Goal: Task Accomplishment & Management: Complete application form

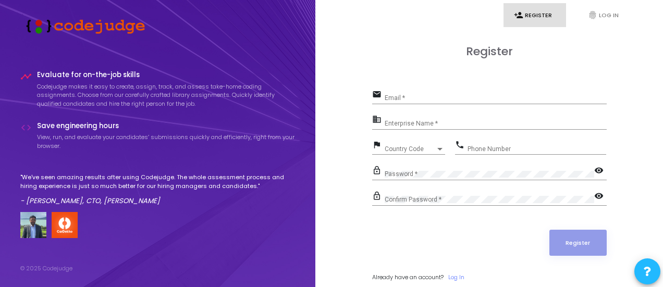
click at [518, 242] on div "Register" at bounding box center [489, 243] width 235 height 26
click at [504, 91] on div "Email *" at bounding box center [496, 96] width 222 height 16
click at [399, 90] on div "Email *" at bounding box center [496, 96] width 222 height 16
click at [406, 93] on div "Email *" at bounding box center [496, 96] width 222 height 16
type input "[EMAIL_ADDRESS][DOMAIN_NAME]"
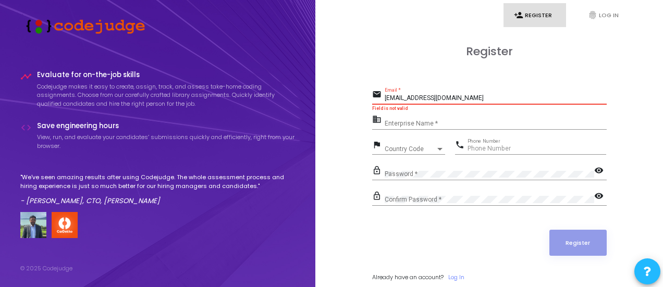
type input "09079629797"
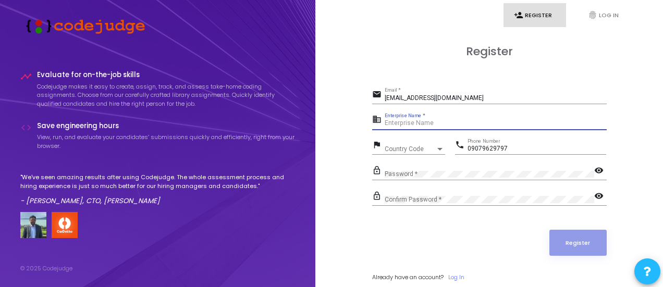
click at [427, 120] on input "Enterprise Name *" at bounding box center [496, 123] width 222 height 7
type input "[PERSON_NAME]"
click at [416, 146] on span "Country Code" at bounding box center [410, 149] width 51 height 6
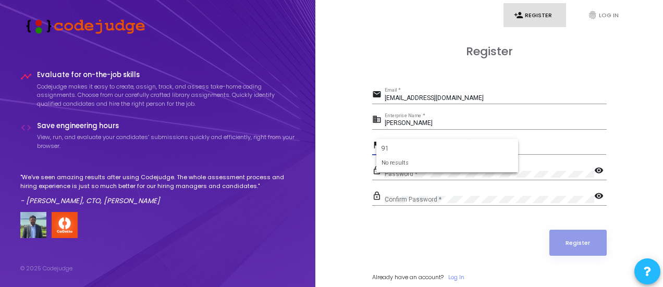
click at [422, 163] on div "No results" at bounding box center [447, 163] width 131 height 9
click at [411, 143] on form "91 No results" at bounding box center [447, 156] width 142 height 34
click at [398, 148] on input "91" at bounding box center [447, 148] width 131 height 9
type input "9"
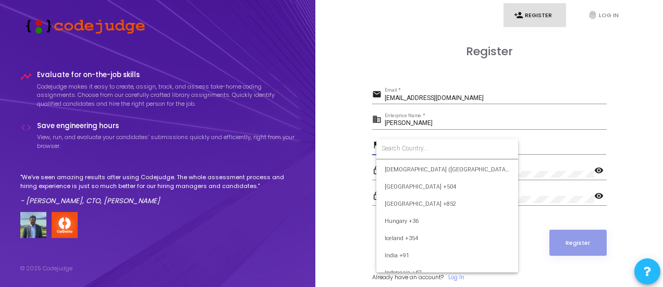
scroll to position [1616, 0]
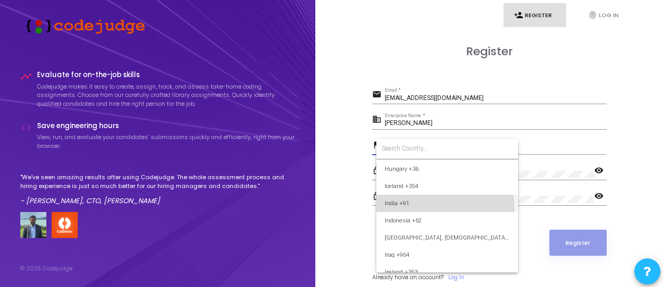
click at [403, 210] on span "India +91" at bounding box center [447, 203] width 125 height 17
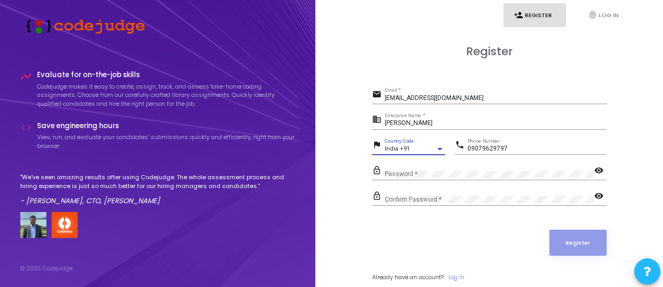
click at [472, 148] on input "09079629797" at bounding box center [537, 148] width 139 height 7
type input "9079629797"
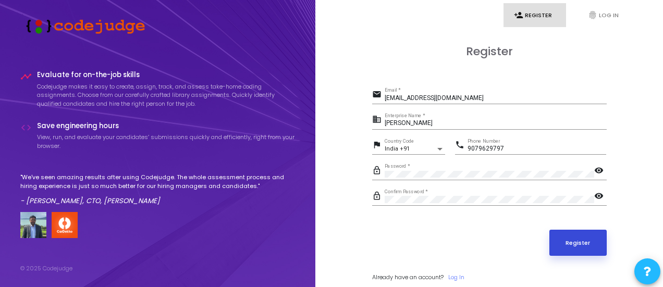
click at [568, 238] on button "Register" at bounding box center [578, 243] width 57 height 26
click at [566, 215] on form "email [EMAIL_ADDRESS][DOMAIN_NAME] Email * business [PERSON_NAME] Enterprise Na…" at bounding box center [489, 185] width 235 height 194
click at [565, 243] on button "Register" at bounding box center [578, 243] width 57 height 26
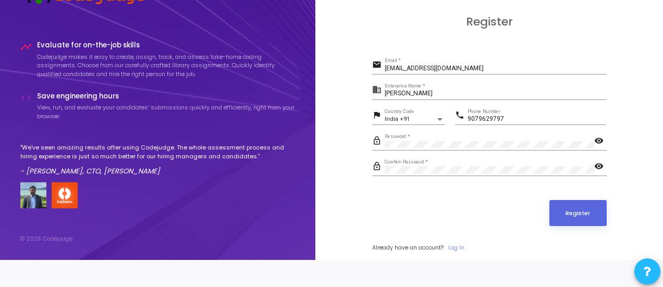
scroll to position [0, 0]
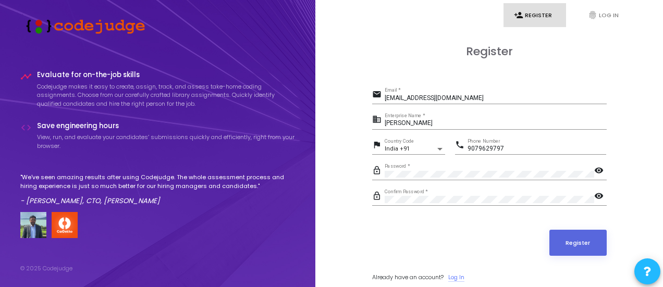
click at [461, 273] on link "Log In" at bounding box center [456, 277] width 16 height 9
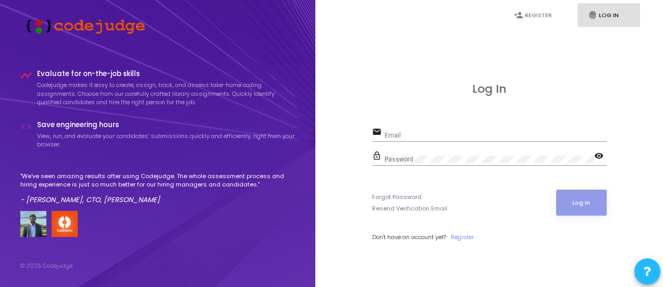
click at [444, 132] on input "Email" at bounding box center [496, 135] width 222 height 7
type input "[EMAIL_ADDRESS][DOMAIN_NAME]"
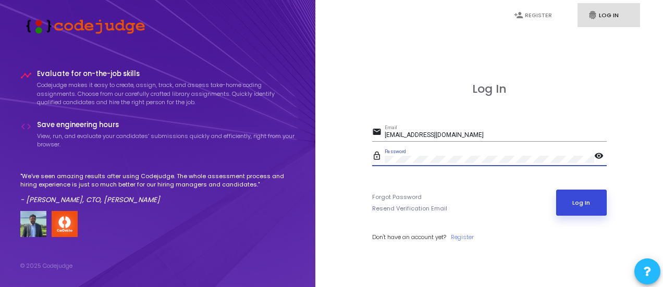
click at [572, 205] on button "Log In" at bounding box center [581, 203] width 51 height 26
